Goal: Navigation & Orientation: Find specific page/section

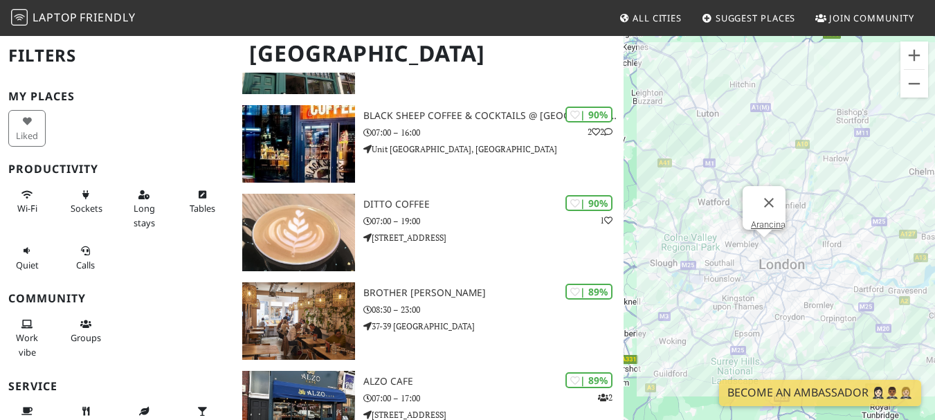
scroll to position [830, 0]
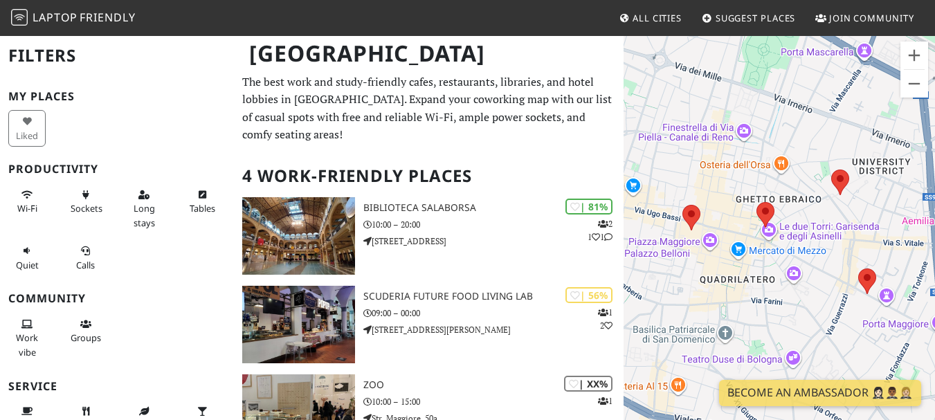
click at [98, 18] on span "Friendly" at bounding box center [107, 17] width 55 height 15
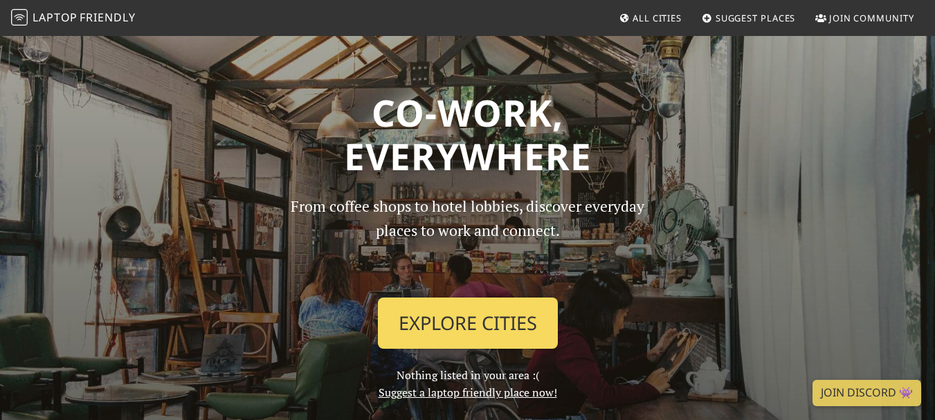
click at [410, 309] on link "Explore Cities" at bounding box center [468, 322] width 180 height 51
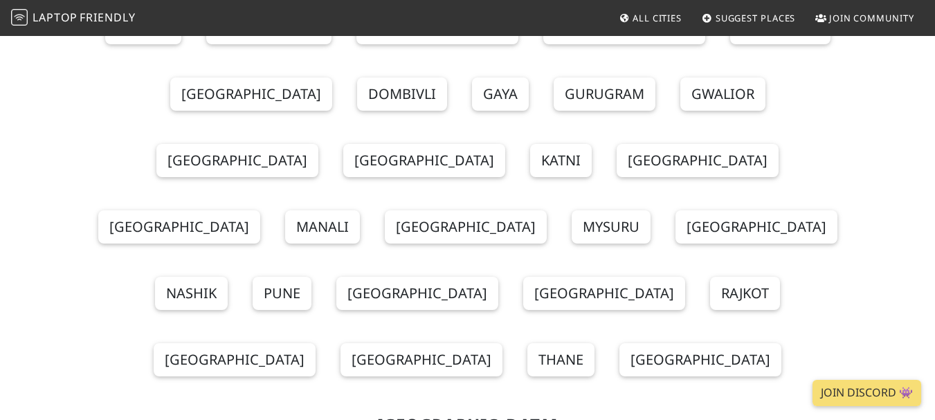
scroll to position [6780, 0]
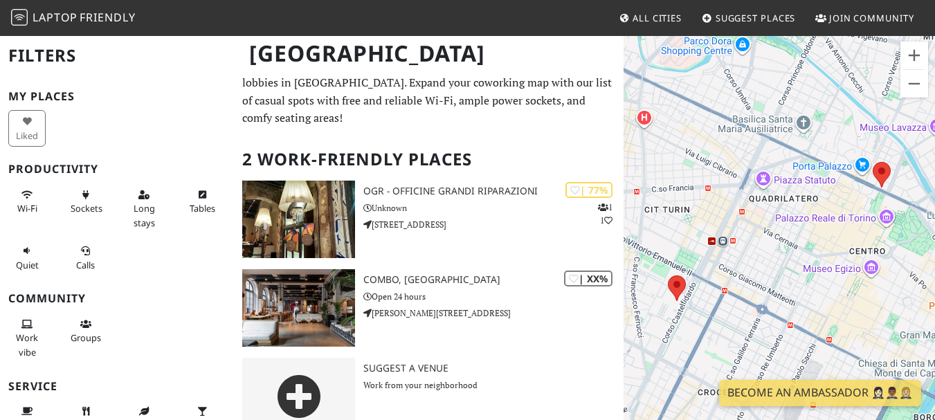
scroll to position [25, 0]
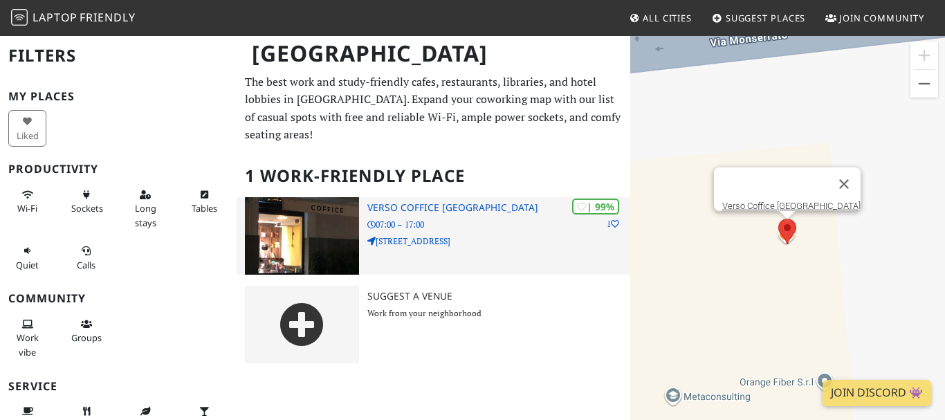
click at [417, 202] on h3 "Verso Coffice [GEOGRAPHIC_DATA]" at bounding box center [498, 208] width 262 height 12
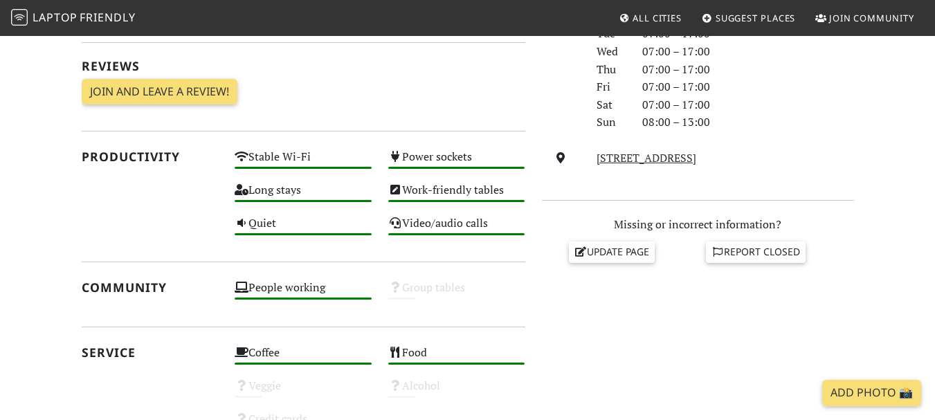
scroll to position [284, 0]
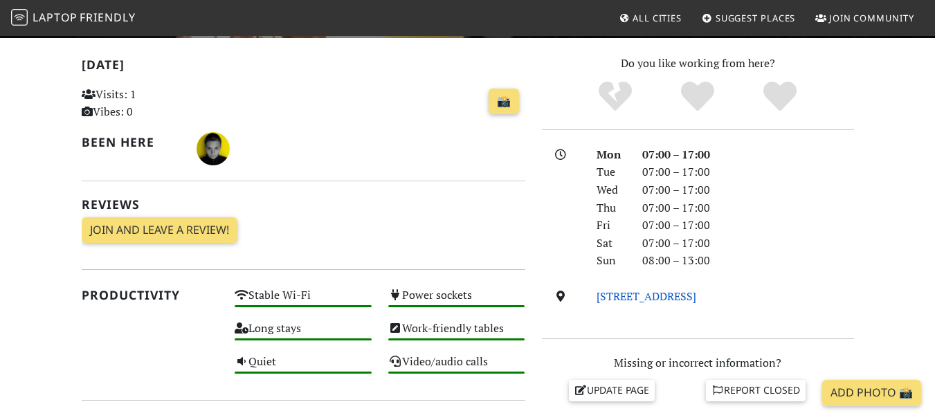
click at [696, 302] on link "Via Monserrato, 116, 95128, Catania" at bounding box center [646, 295] width 100 height 15
